Goal: Task Accomplishment & Management: Manage account settings

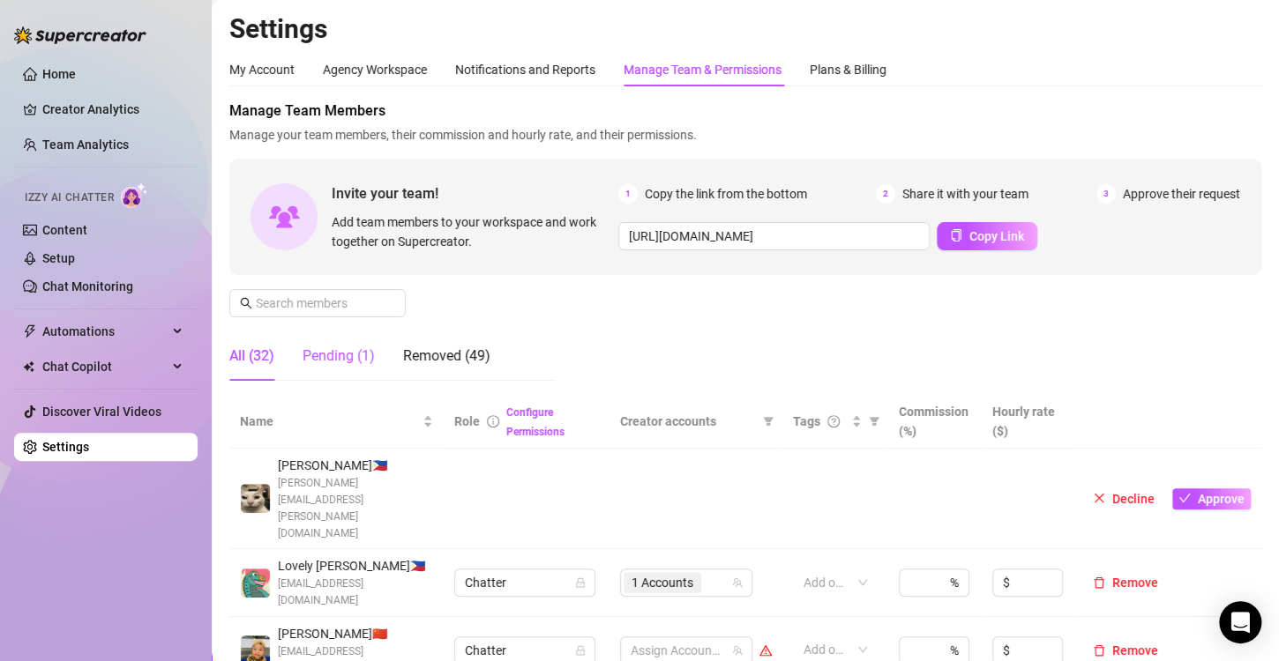
click at [342, 353] on div "Pending (1)" at bounding box center [338, 356] width 72 height 21
click at [119, 138] on link "Team Analytics" at bounding box center [85, 145] width 86 height 14
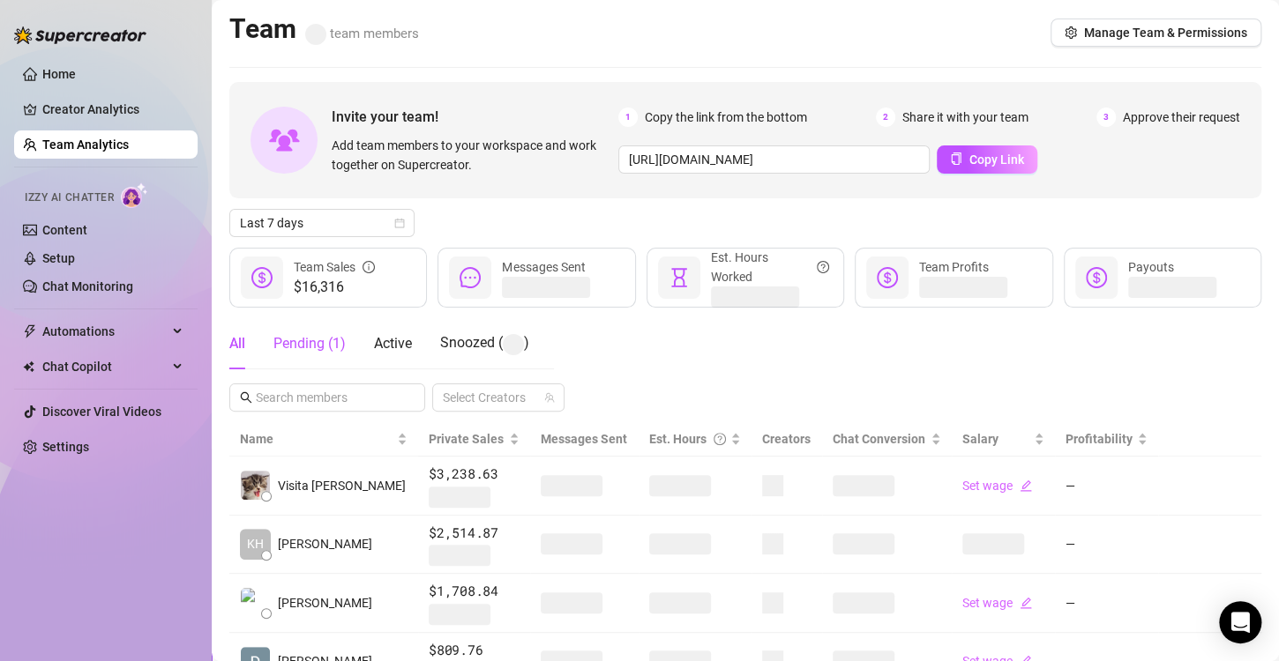
click at [317, 343] on div "Pending ( 1 )" at bounding box center [309, 343] width 72 height 21
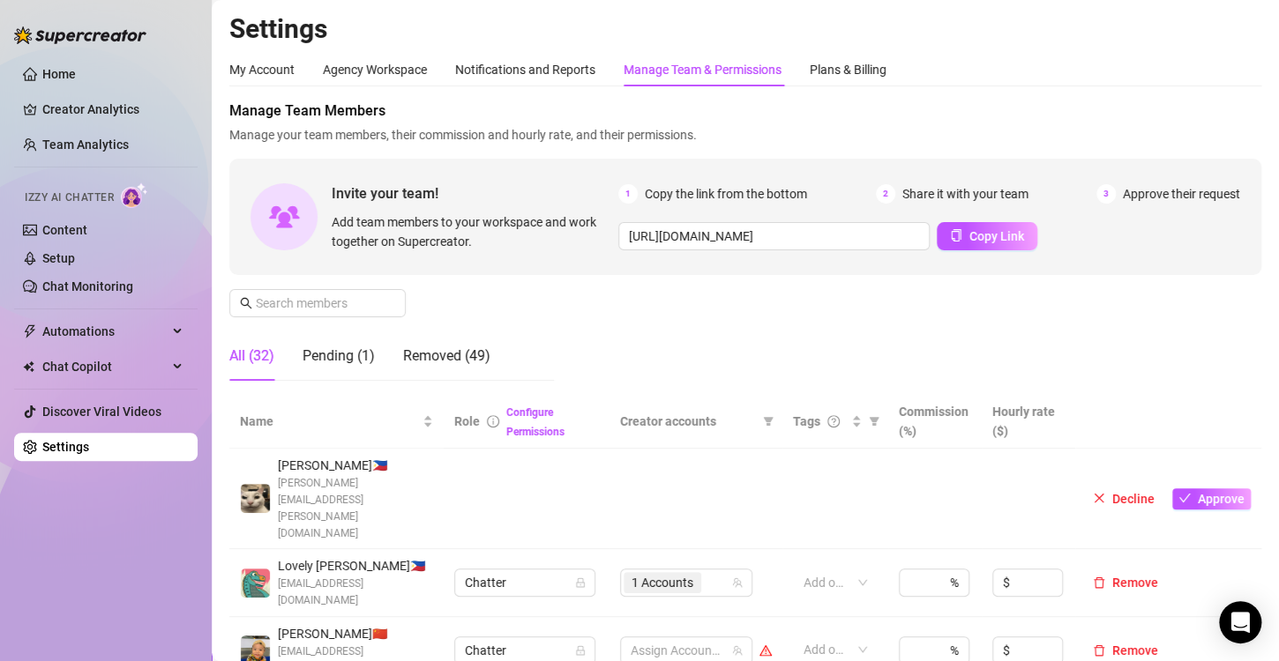
scroll to position [88, 0]
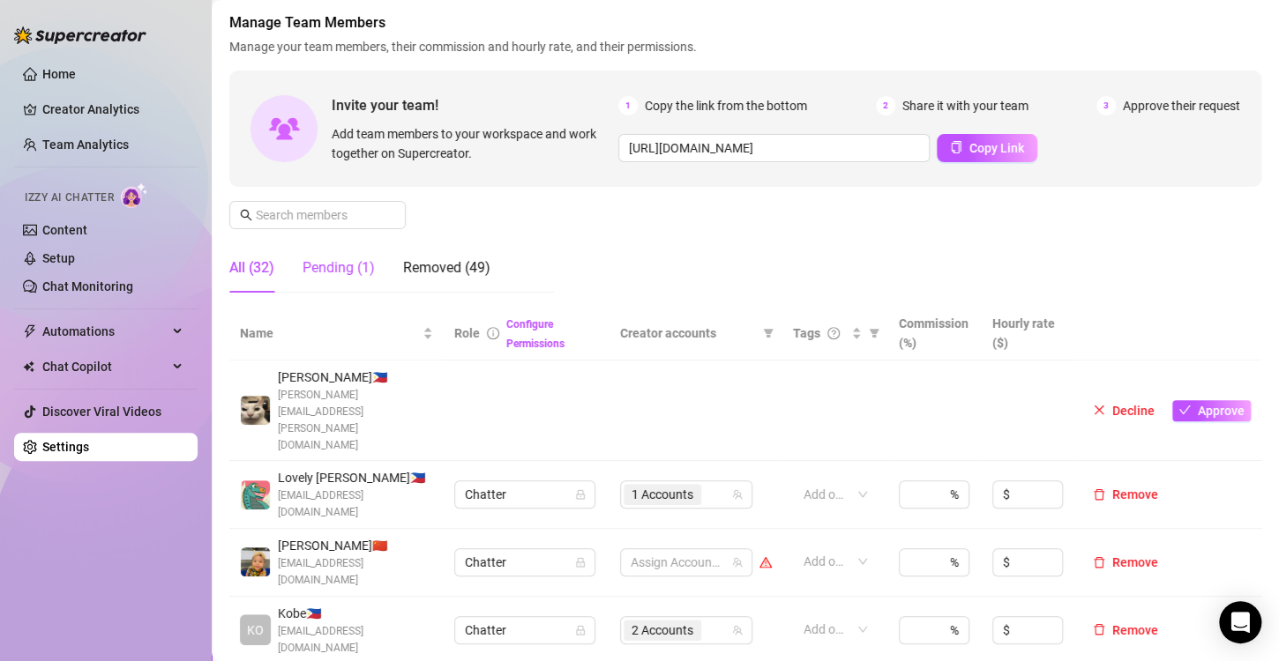
click at [324, 267] on div "Pending (1)" at bounding box center [338, 268] width 72 height 21
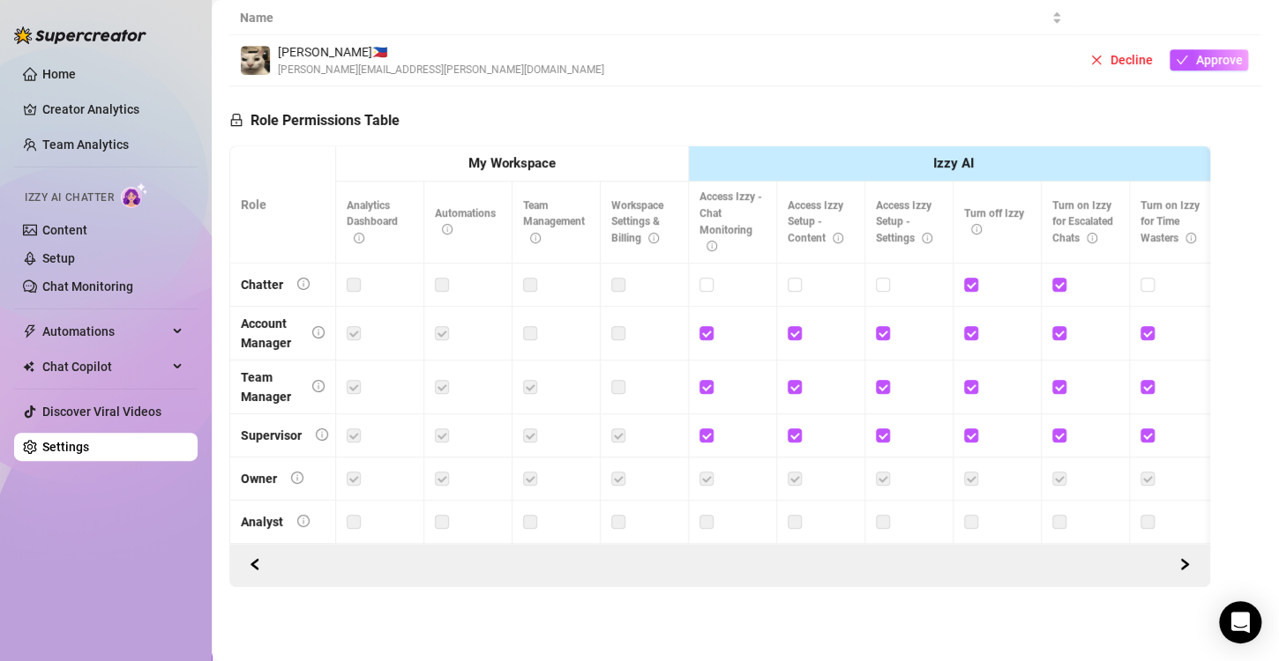
scroll to position [53, 0]
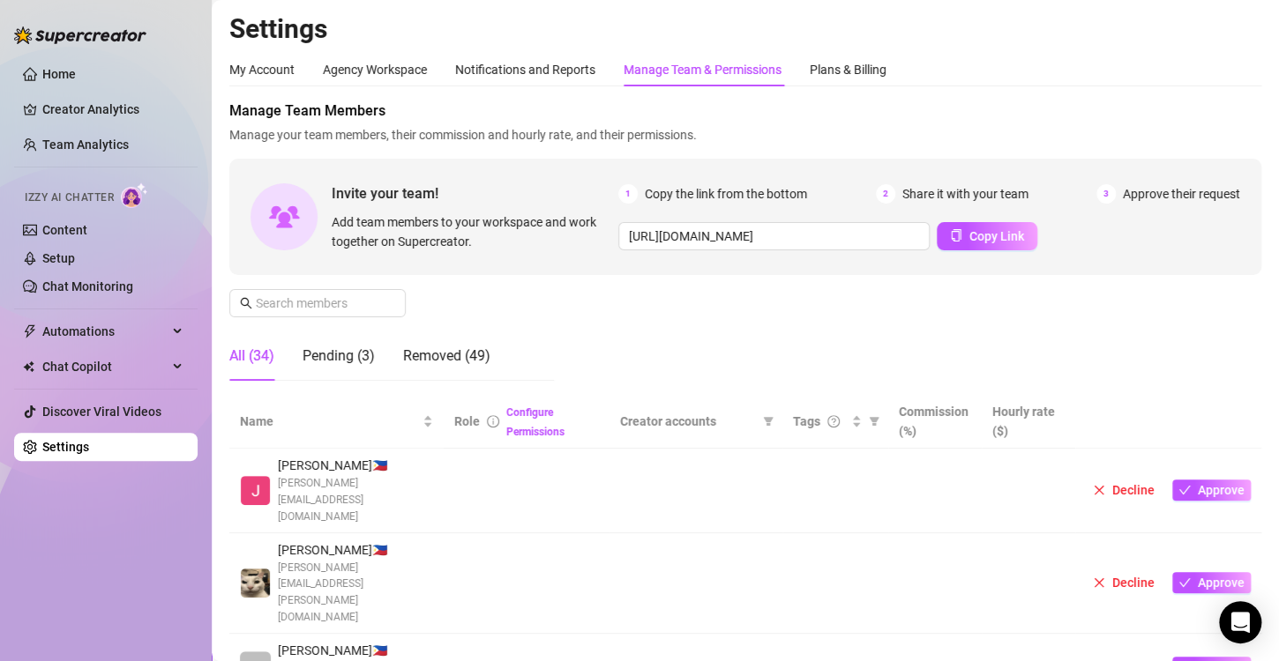
click at [1112, 661] on span "Decline" at bounding box center [1133, 668] width 42 height 14
click at [1198, 483] on span "Approve" at bounding box center [1221, 490] width 47 height 14
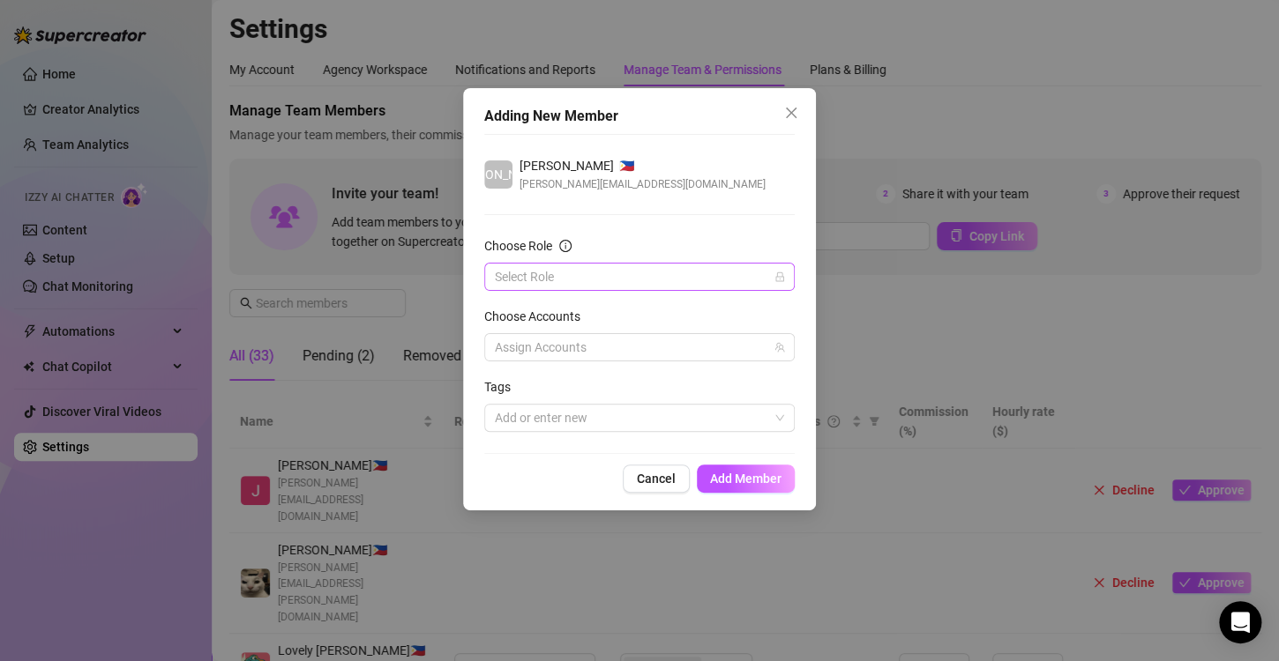
click at [513, 288] on input "Choose Role" at bounding box center [631, 277] width 273 height 26
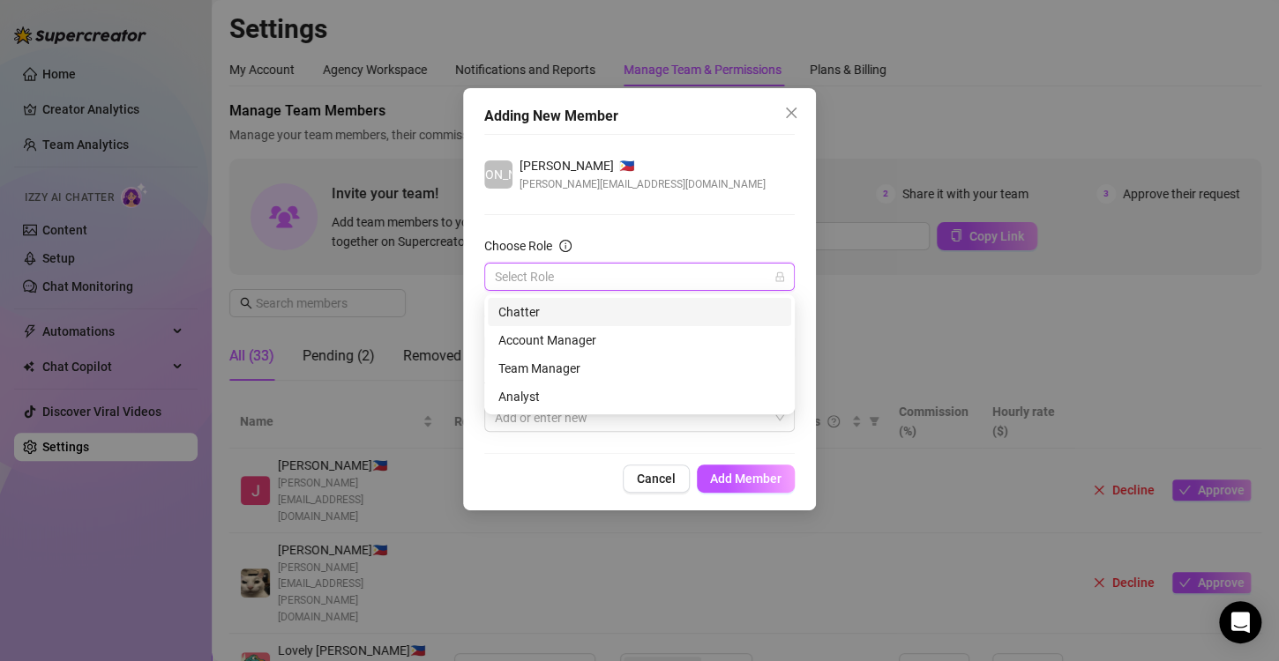
click at [534, 310] on div "Chatter" at bounding box center [639, 311] width 282 height 19
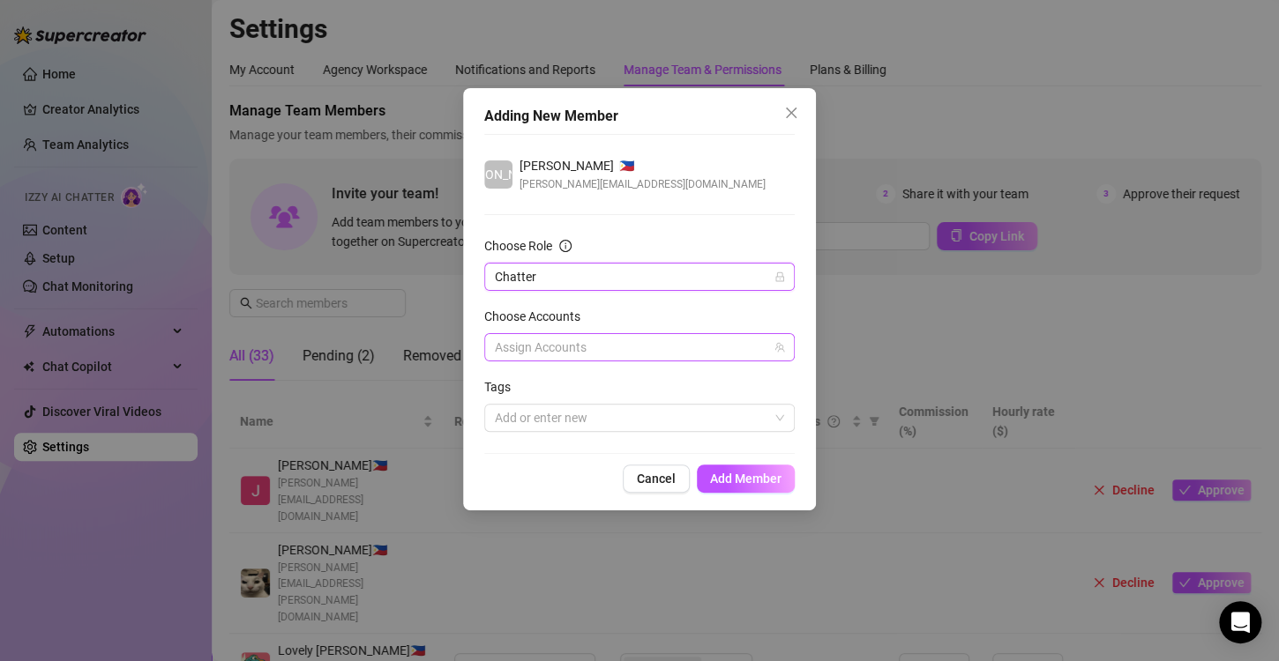
click at [549, 341] on div at bounding box center [630, 347] width 285 height 25
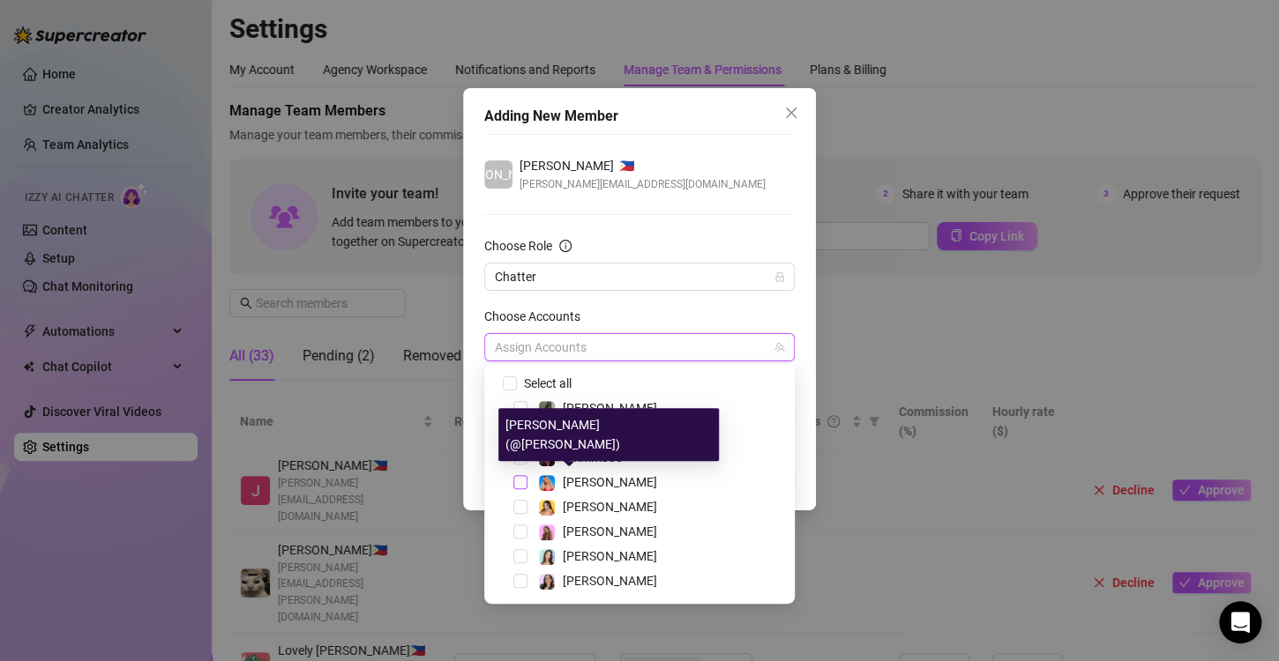
click at [521, 486] on span "Select tree node" at bounding box center [520, 482] width 14 height 14
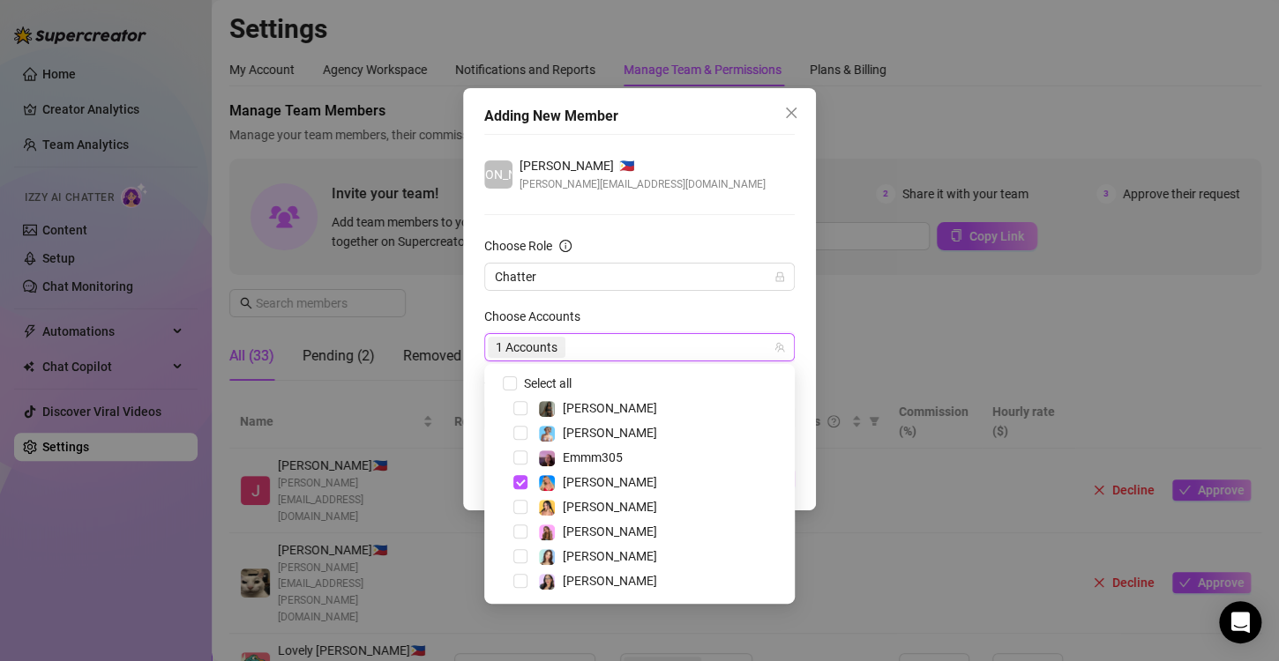
click at [733, 168] on div "[PERSON_NAME] 🇵🇭 [PERSON_NAME][EMAIL_ADDRESS][DOMAIN_NAME]" at bounding box center [639, 174] width 310 height 37
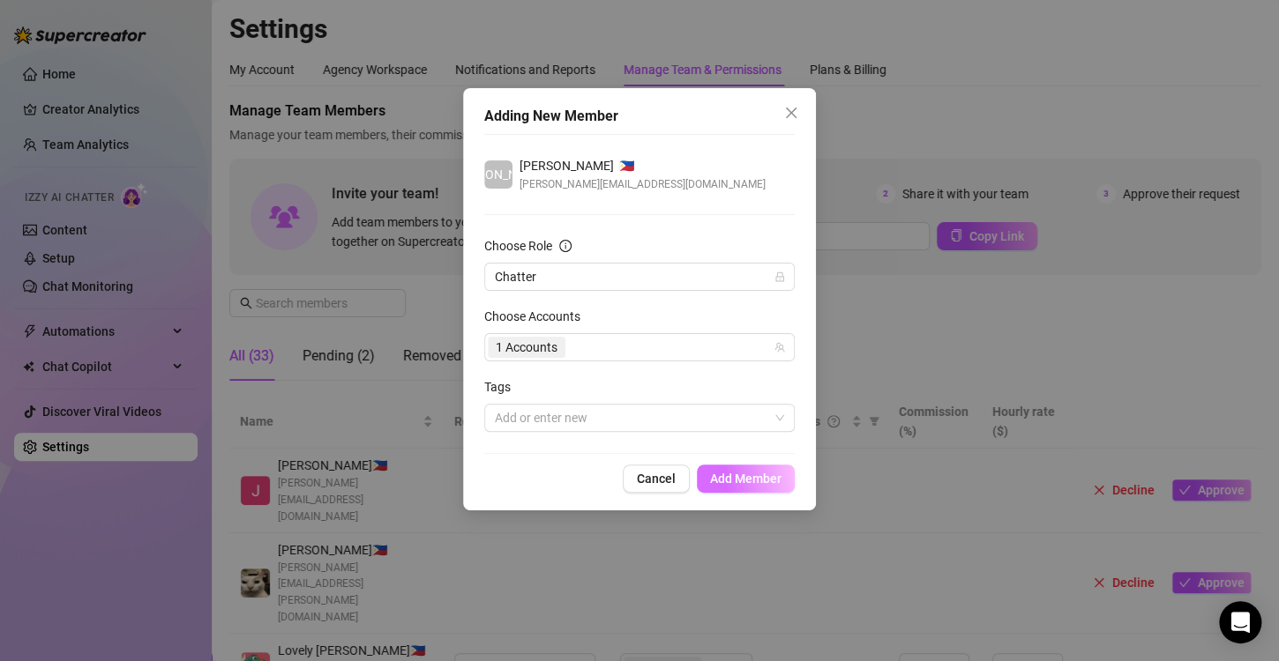
click at [746, 487] on button "Add Member" at bounding box center [746, 479] width 98 height 28
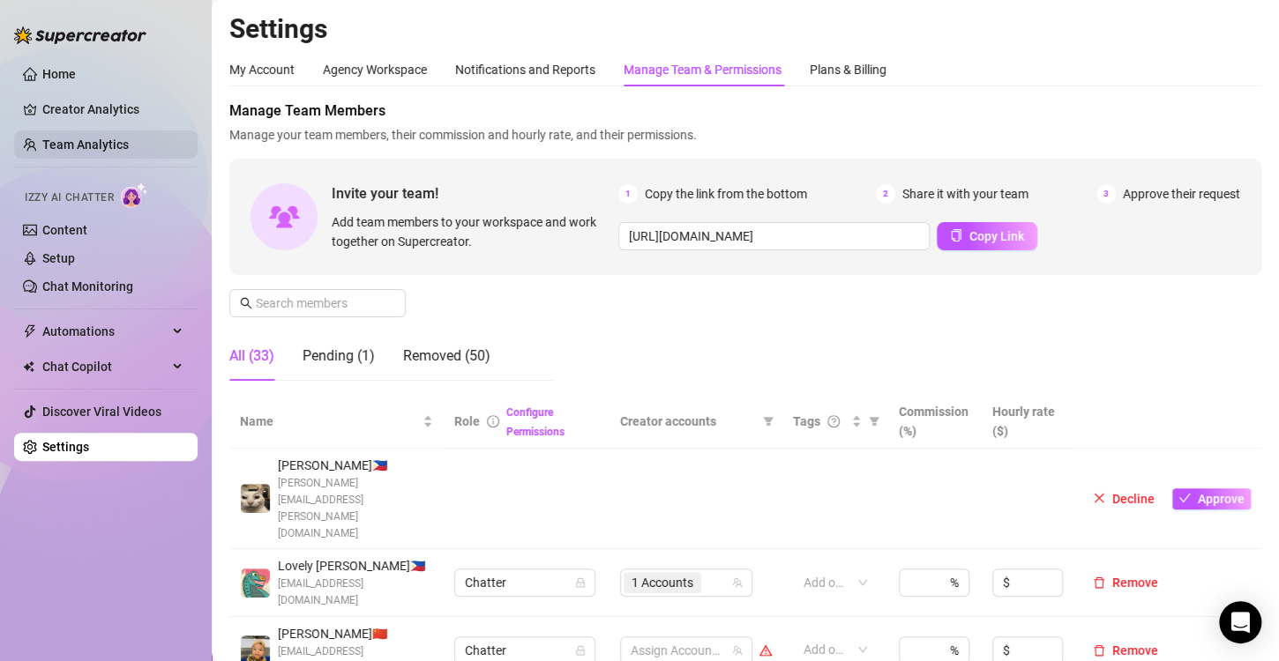
click at [84, 141] on link "Team Analytics" at bounding box center [85, 145] width 86 height 14
